Goal: Information Seeking & Learning: Find specific fact

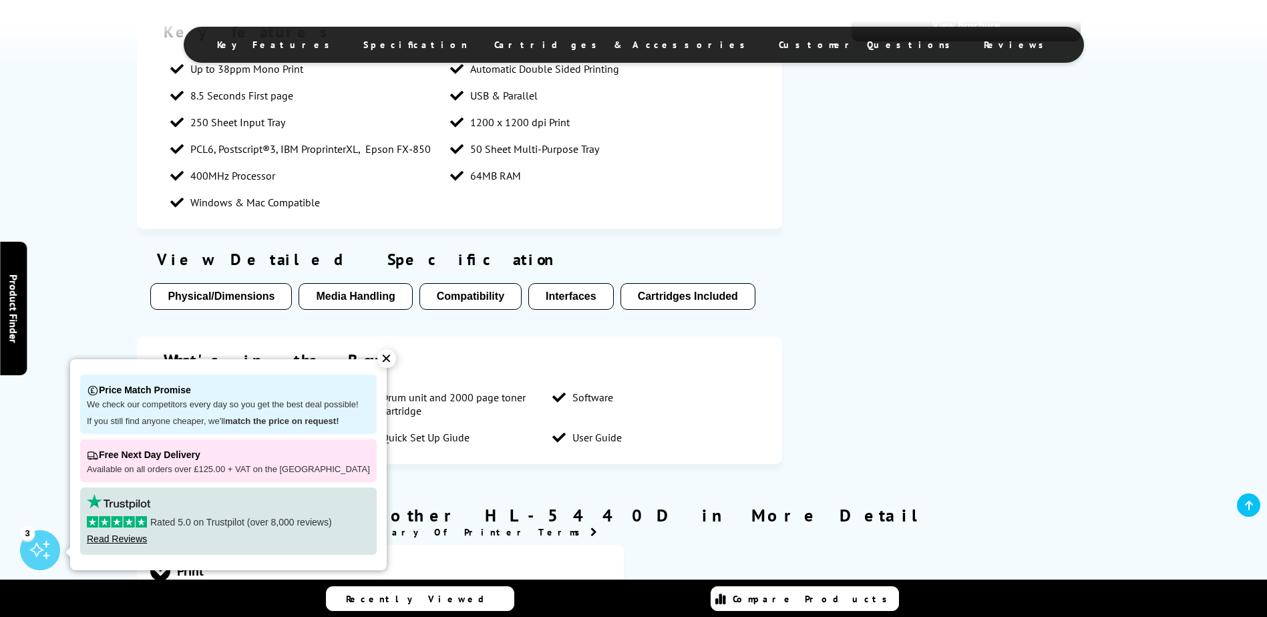
scroll to position [801, 0]
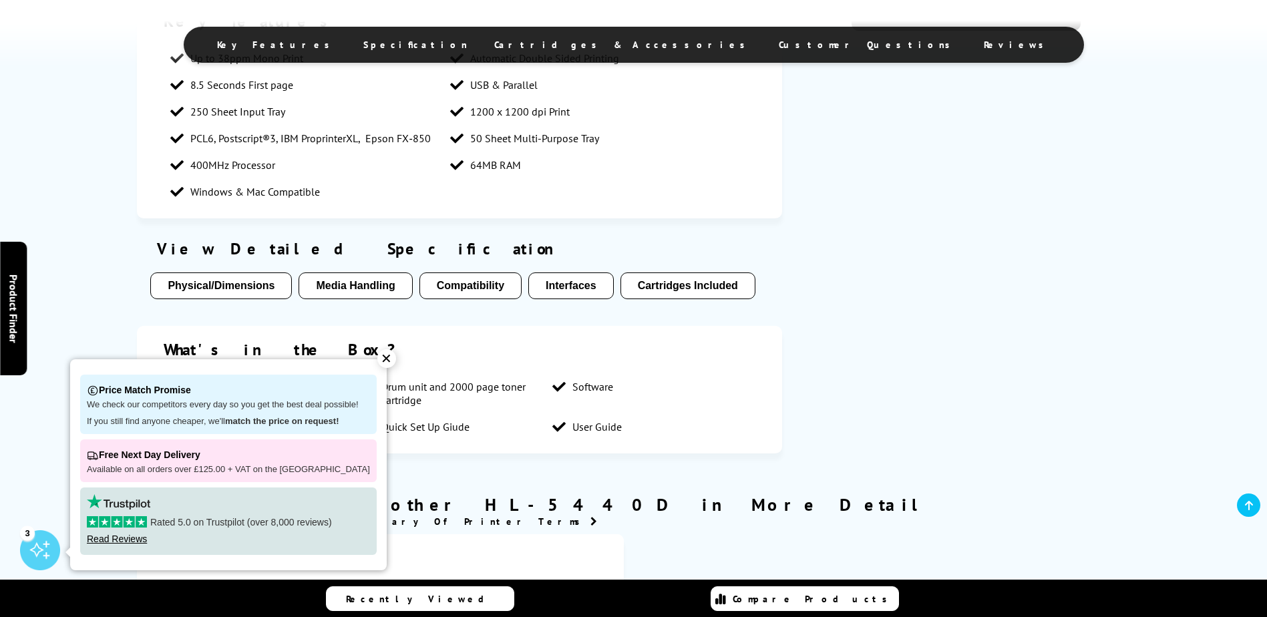
click at [377, 361] on div "✕" at bounding box center [386, 358] width 19 height 19
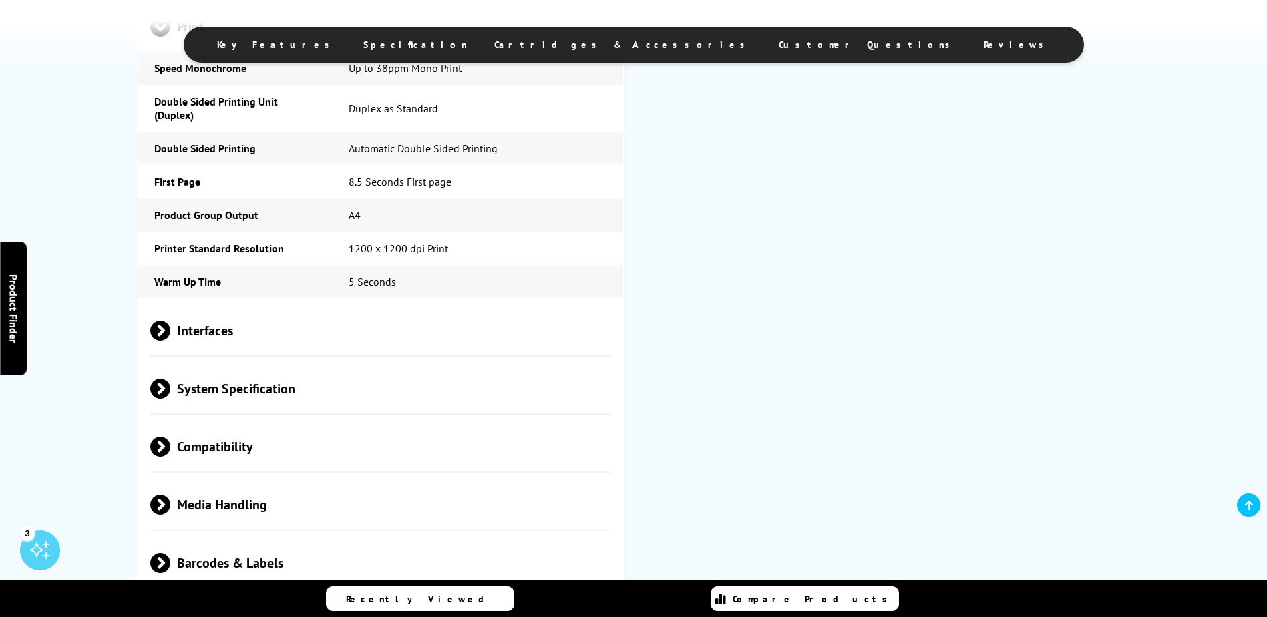
scroll to position [1335, 0]
click at [251, 452] on span "Compatibility" at bounding box center [380, 446] width 461 height 50
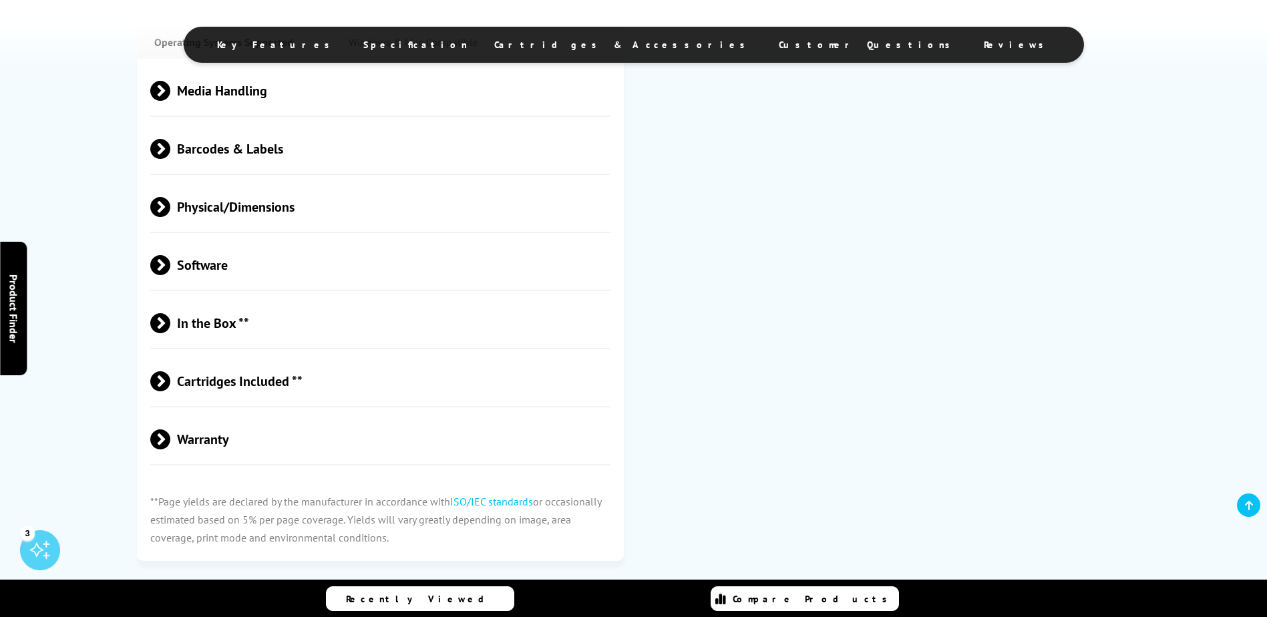
scroll to position [1803, 0]
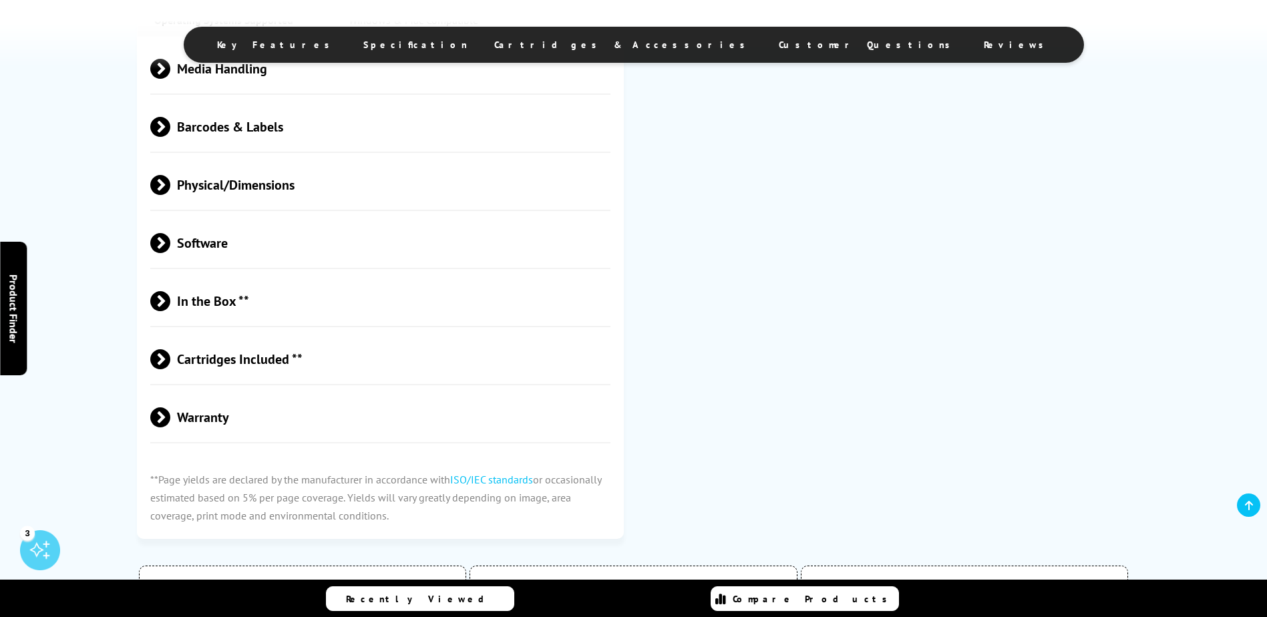
click at [250, 367] on span "Cartridges Included **" at bounding box center [380, 359] width 461 height 50
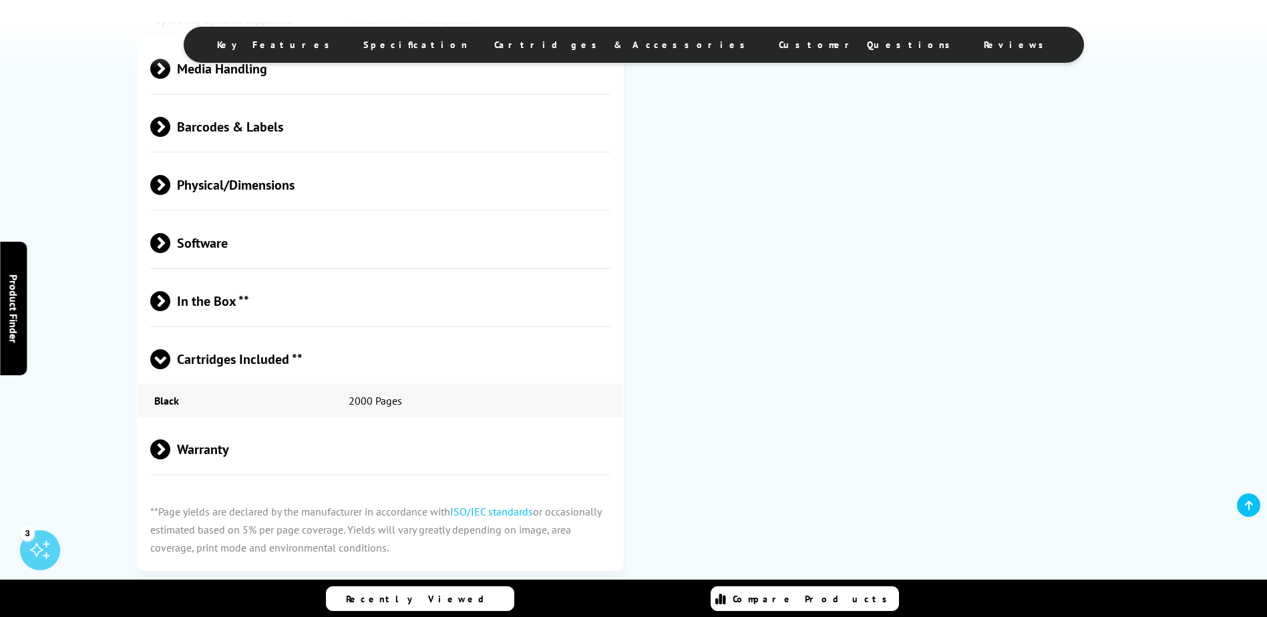
scroll to position [1669, 0]
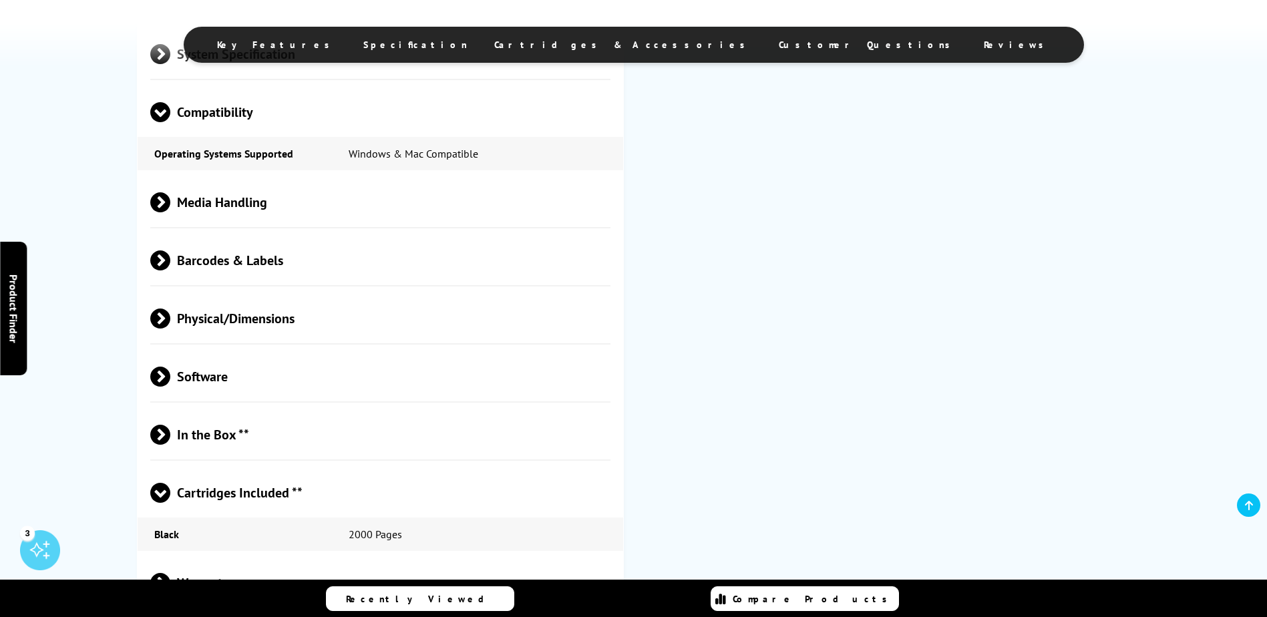
click at [184, 440] on span "In the Box **" at bounding box center [380, 434] width 461 height 50
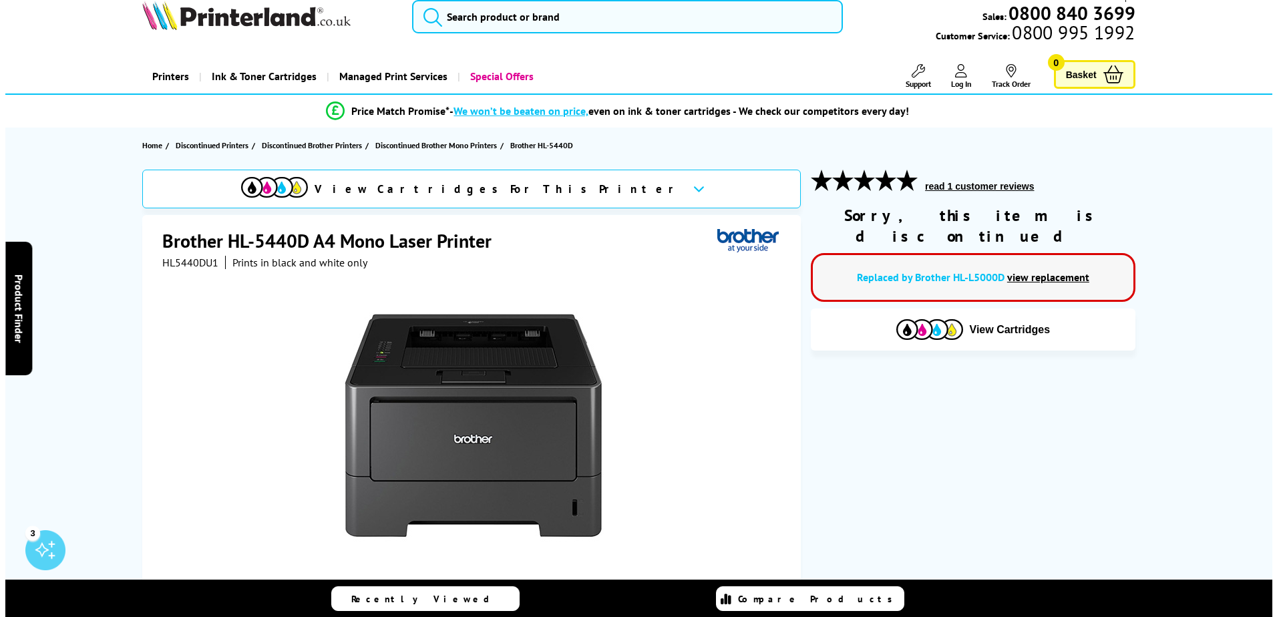
scroll to position [0, 0]
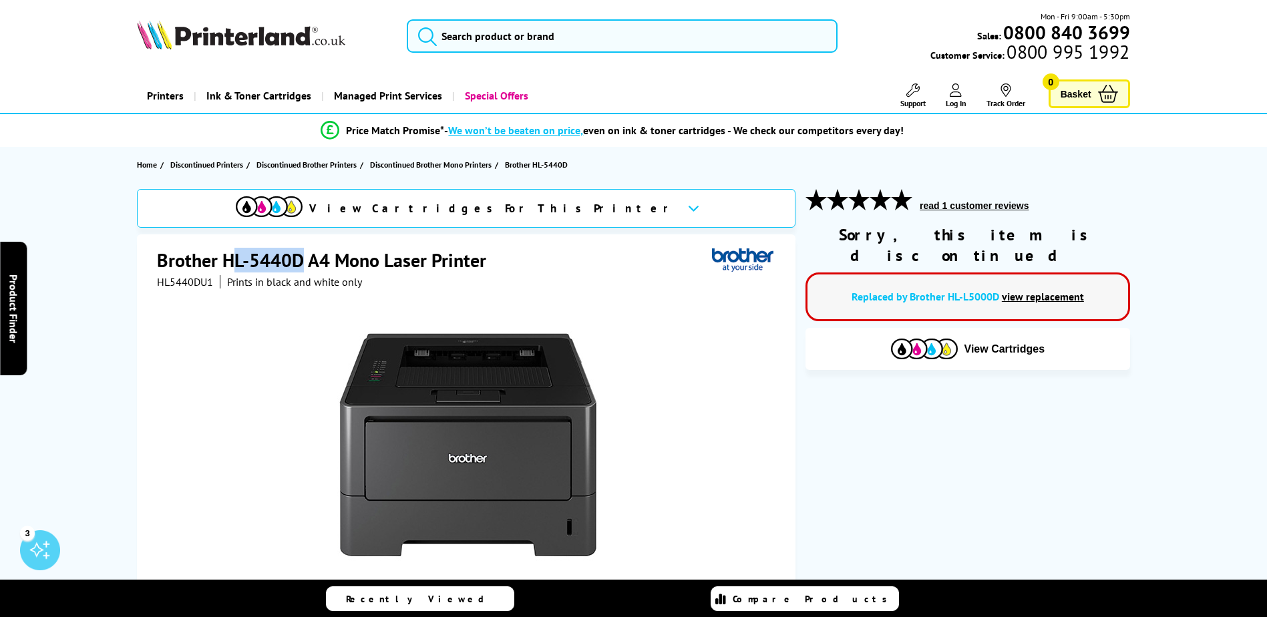
drag, startPoint x: 229, startPoint y: 262, endPoint x: 298, endPoint y: 264, distance: 69.5
click at [298, 264] on h1 "Brother HL-5440D A4 Mono Laser Printer" at bounding box center [328, 260] width 343 height 25
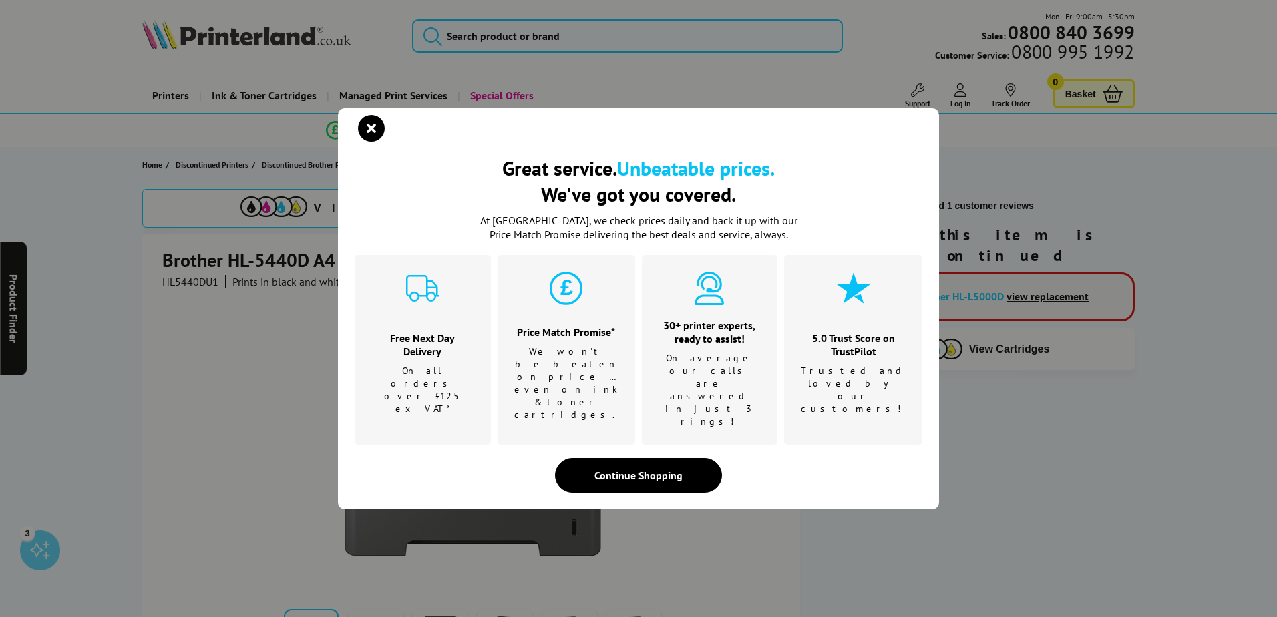
click at [300, 263] on div "Great service. Unbeatable prices. We've got you covered. Great service. Unbeata…" at bounding box center [638, 308] width 1277 height 617
drag, startPoint x: 310, startPoint y: 266, endPoint x: 233, endPoint y: 256, distance: 77.4
click at [234, 256] on div "Great service. Unbeatable prices. We've got you covered. Great service. Unbeata…" at bounding box center [638, 308] width 1277 height 617
click at [373, 142] on icon "close modal" at bounding box center [371, 128] width 27 height 27
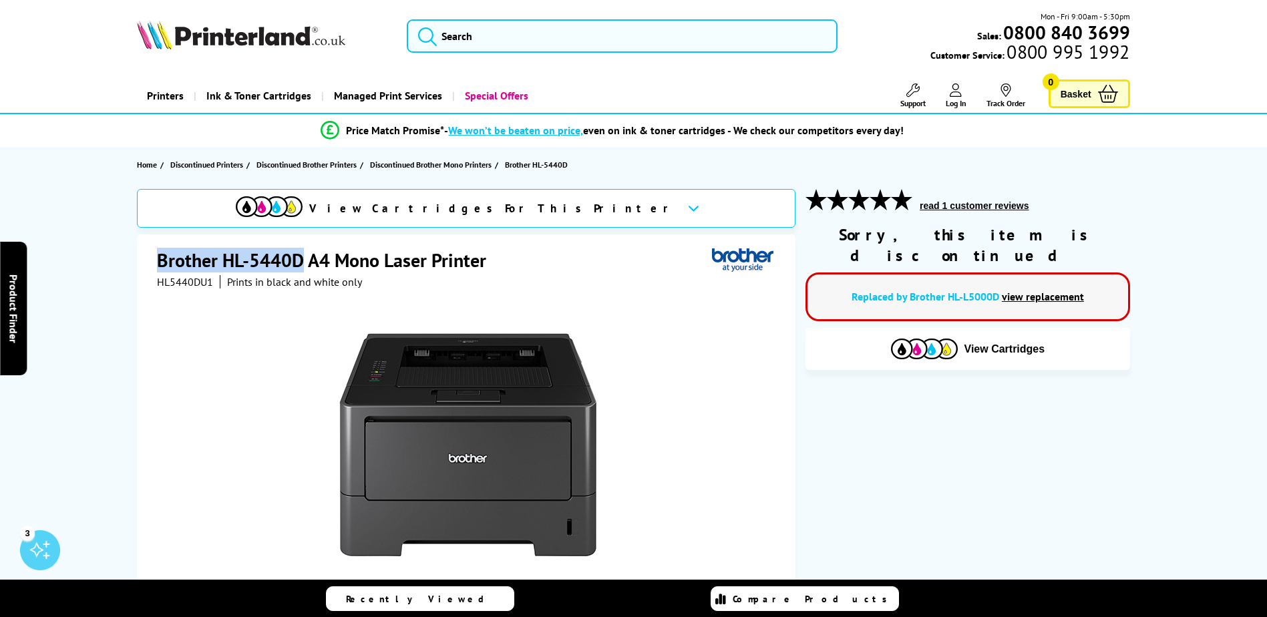
drag, startPoint x: 154, startPoint y: 258, endPoint x: 301, endPoint y: 260, distance: 147.6
click at [301, 260] on div "Brother HL-5440D A4 Mono Laser Printer HL5440DU1 Prints in black and white only…" at bounding box center [466, 502] width 658 height 537
copy h1 "Brother HL-5440D"
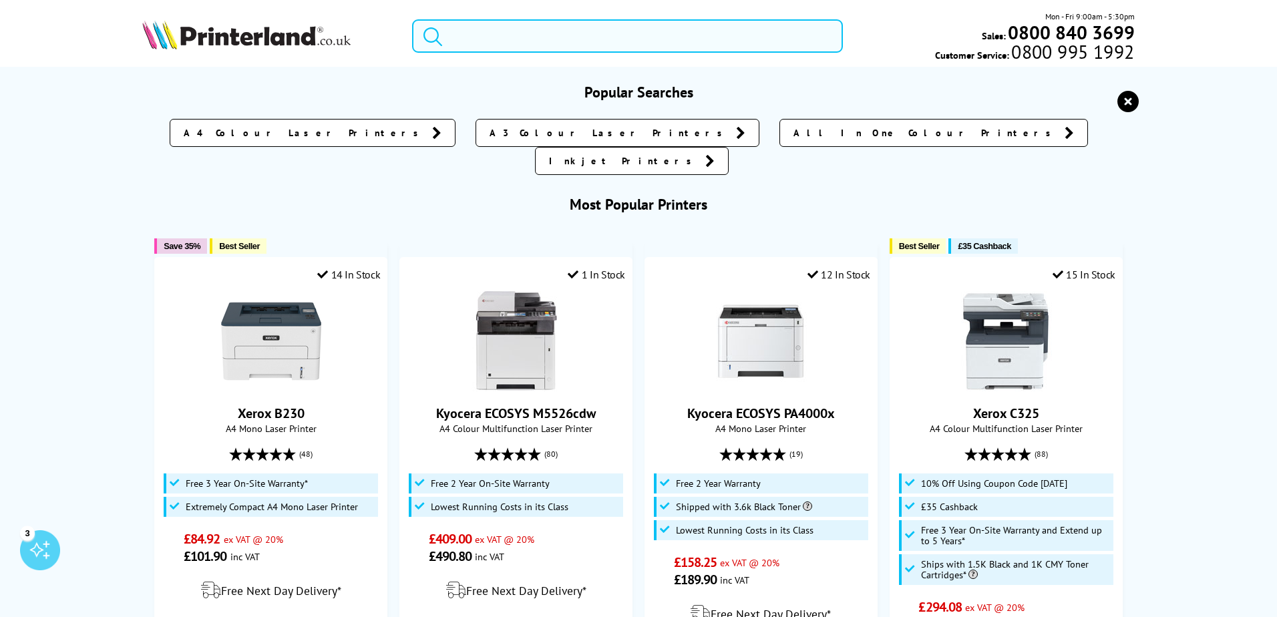
click at [605, 25] on input "search" at bounding box center [627, 35] width 431 height 33
paste input "DR3300"
type input "DR3300"
